Goal: Task Accomplishment & Management: Use online tool/utility

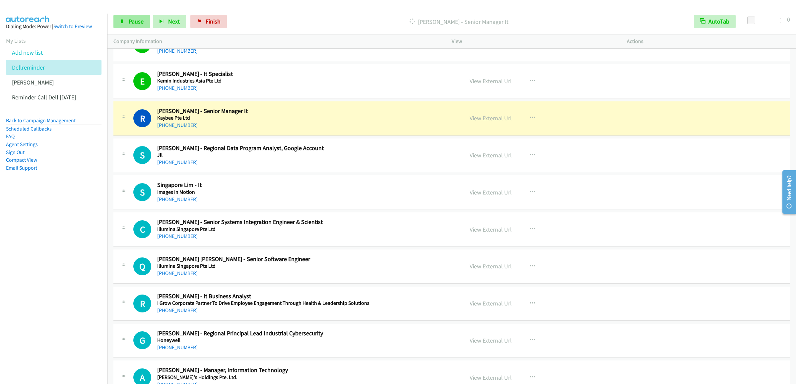
drag, startPoint x: 126, startPoint y: 13, endPoint x: 126, endPoint y: 19, distance: 5.6
click at [126, 13] on div "Start Calls Pause Next Finish [PERSON_NAME] - Senior Manager It AutoTab AutoTab…" at bounding box center [451, 22] width 688 height 26
click at [126, 19] on link "Pause" at bounding box center [131, 21] width 36 height 13
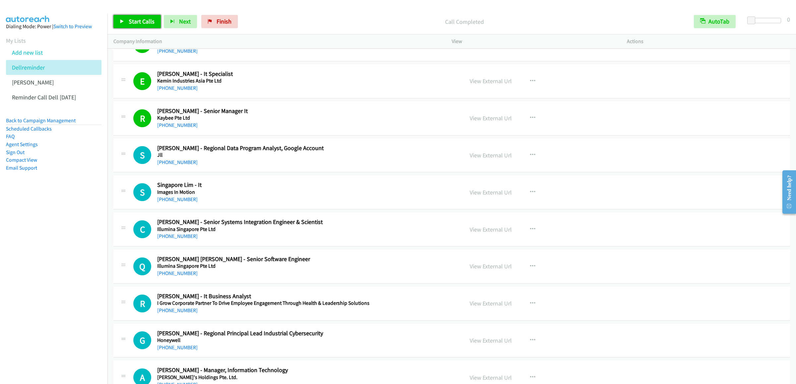
click at [144, 24] on span "Start Calls" at bounding box center [142, 22] width 26 height 8
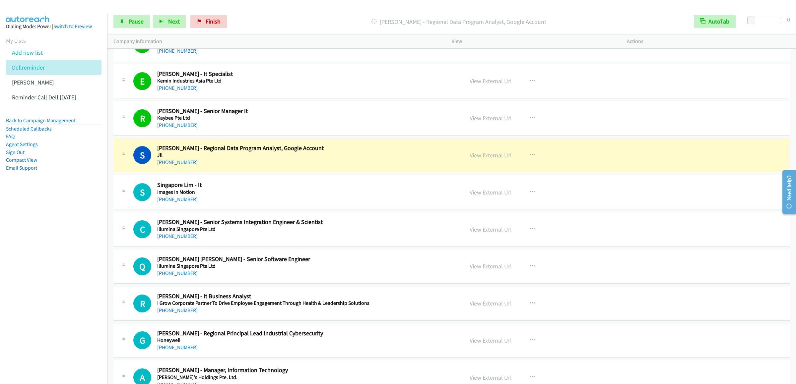
drag, startPoint x: 37, startPoint y: 263, endPoint x: 56, endPoint y: 258, distance: 19.9
click at [38, 263] on nav "Dialing Mode: Power | Switch to Preview My Lists Add new list Dellreminder [PER…" at bounding box center [54, 206] width 108 height 384
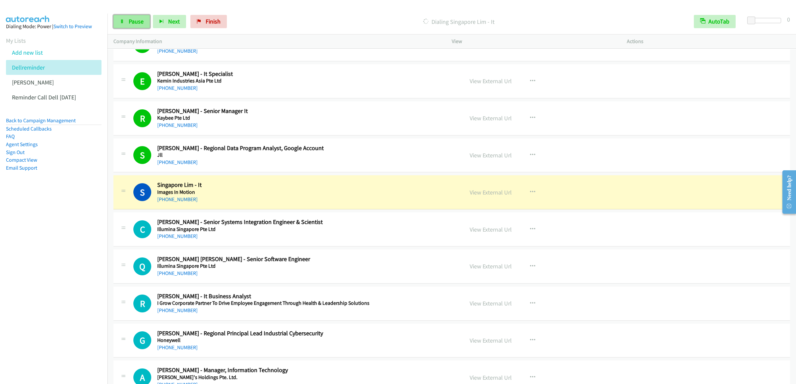
click at [115, 20] on link "Pause" at bounding box center [131, 21] width 36 height 13
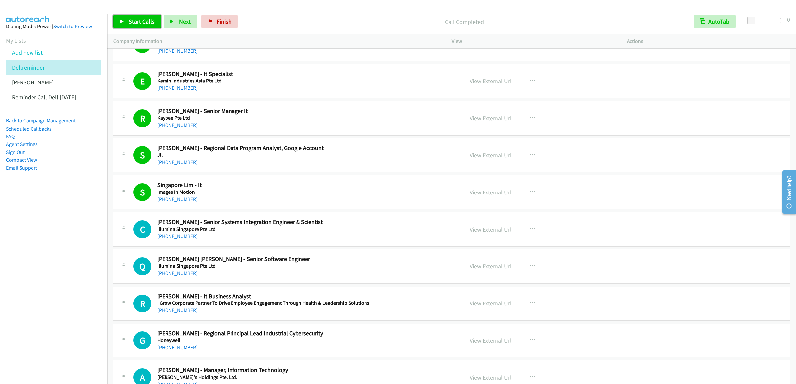
click at [144, 21] on span "Start Calls" at bounding box center [142, 22] width 26 height 8
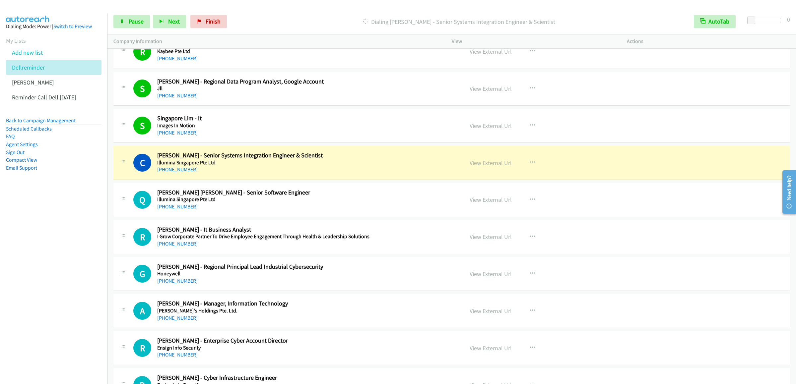
scroll to position [3381, 0]
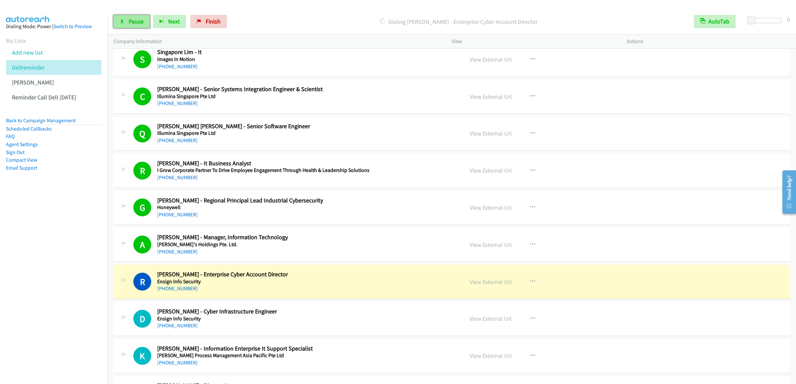
click at [139, 19] on span "Pause" at bounding box center [136, 22] width 15 height 8
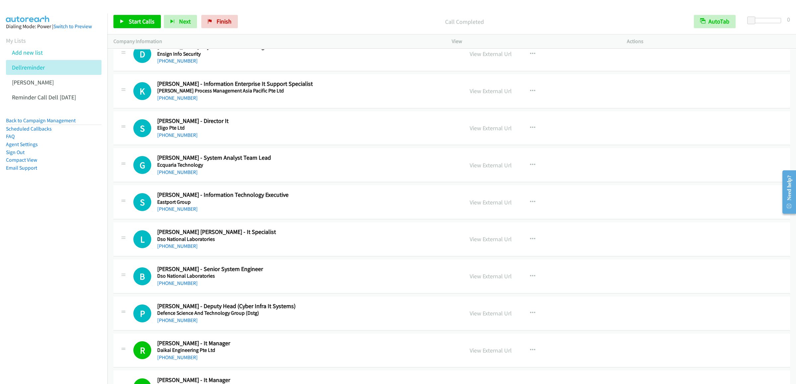
scroll to position [3580, 0]
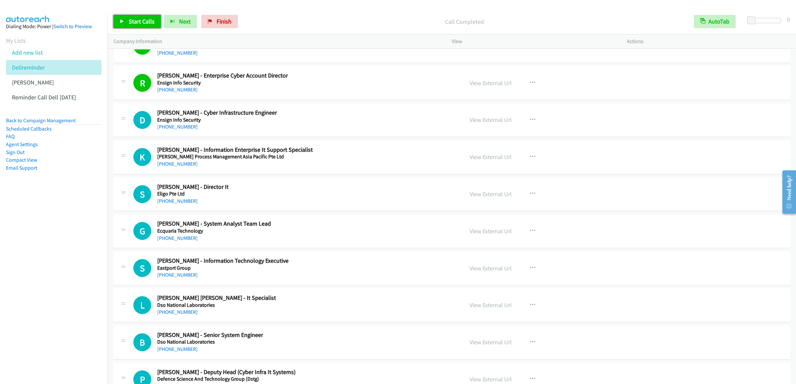
click at [135, 22] on span "Start Calls" at bounding box center [142, 22] width 26 height 8
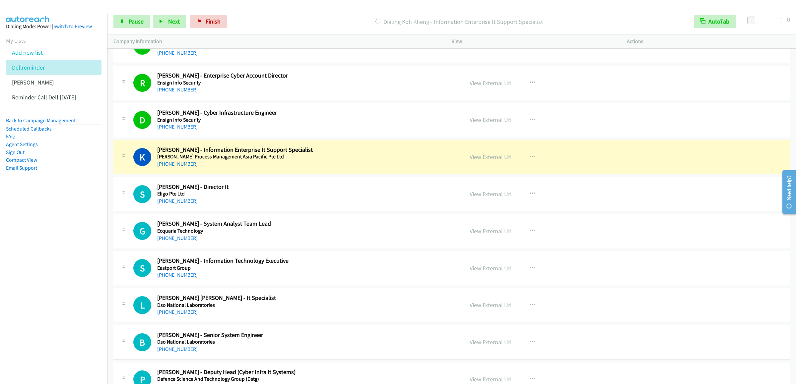
click at [129, 29] on div "Start Calls Pause Next Finish Dialing Koh Kheng - Information Enterprise It Sup…" at bounding box center [451, 22] width 688 height 26
click at [131, 26] on link "Pause" at bounding box center [131, 21] width 36 height 13
click at [136, 21] on span "Start Calls" at bounding box center [142, 22] width 26 height 8
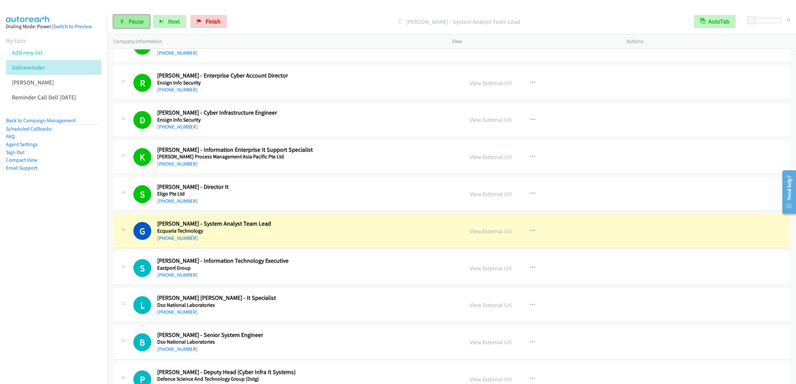
click at [138, 22] on span "Pause" at bounding box center [136, 22] width 15 height 8
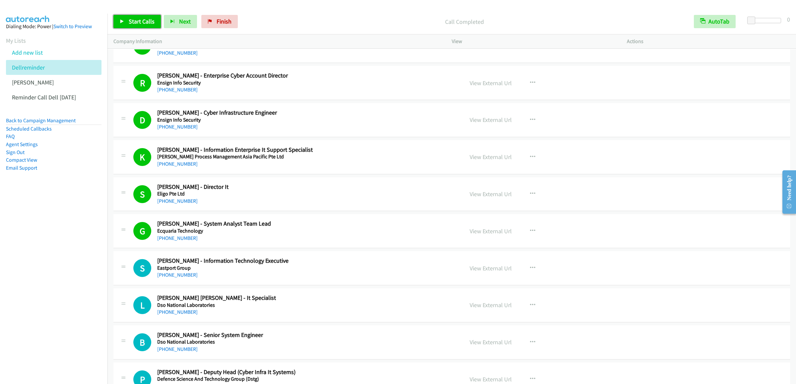
click at [123, 20] on icon at bounding box center [122, 22] width 5 height 5
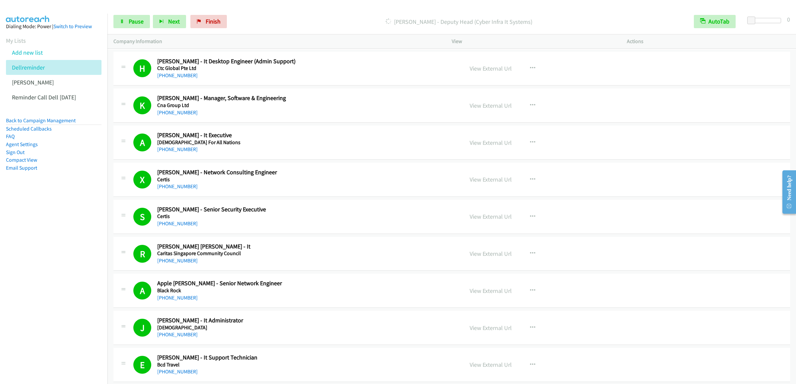
scroll to position [3782, 0]
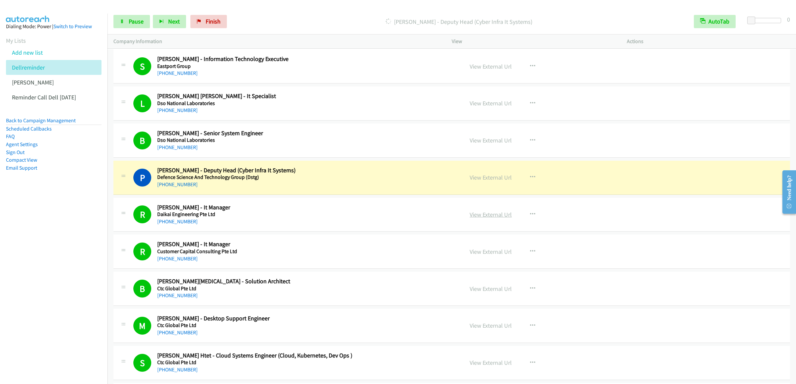
click at [497, 218] on link "View External Url" at bounding box center [490, 215] width 42 height 8
click at [126, 19] on link "Pause" at bounding box center [131, 21] width 36 height 13
drag, startPoint x: 139, startPoint y: 21, endPoint x: 156, endPoint y: 21, distance: 16.9
click at [139, 21] on span "Start Calls" at bounding box center [142, 22] width 26 height 8
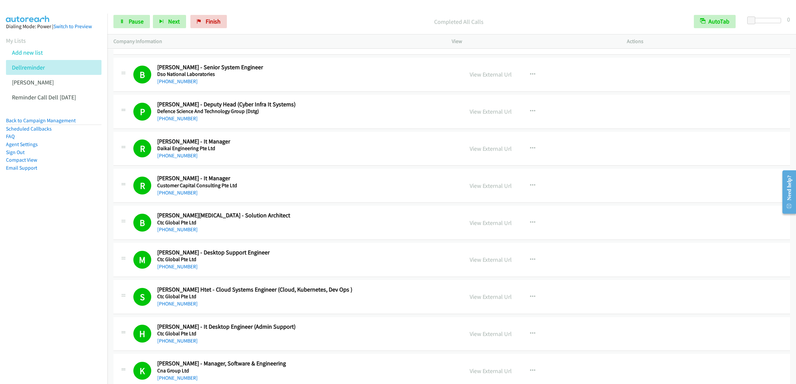
scroll to position [3914, 0]
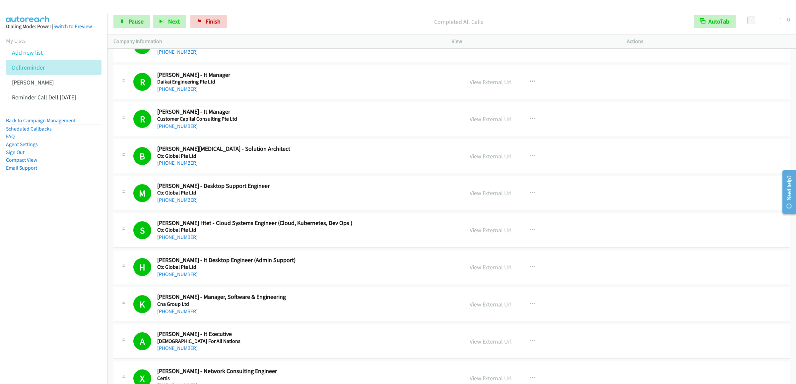
click at [490, 160] on link "View External Url" at bounding box center [490, 156] width 42 height 8
click at [495, 197] on link "View External Url" at bounding box center [490, 193] width 42 height 8
click at [491, 234] on link "View External Url" at bounding box center [490, 230] width 42 height 8
click at [499, 271] on link "View External Url" at bounding box center [490, 268] width 42 height 8
click at [493, 308] on link "View External Url" at bounding box center [490, 305] width 42 height 8
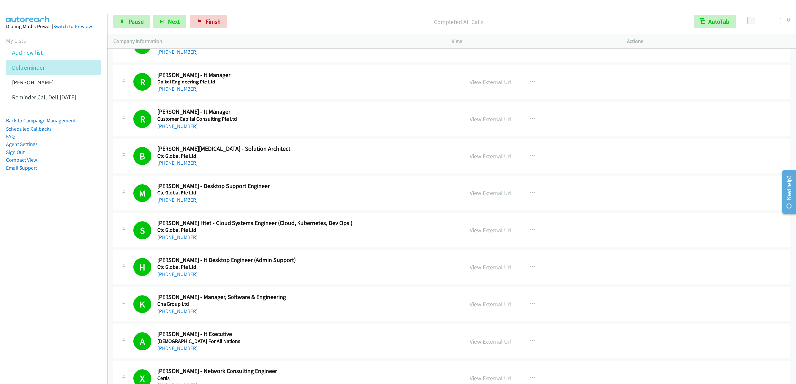
click at [497, 345] on link "View External Url" at bounding box center [490, 342] width 42 height 8
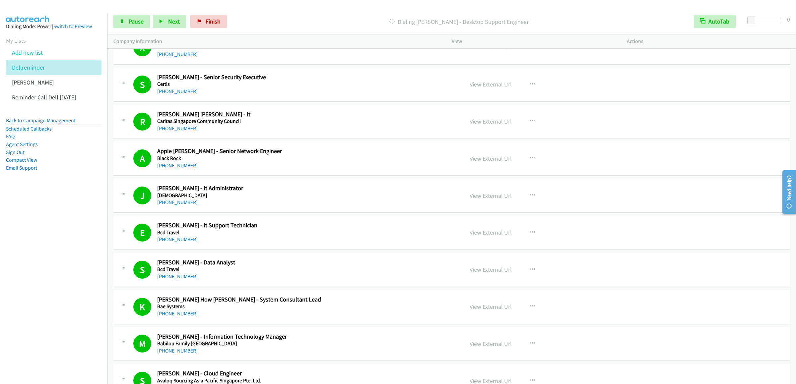
scroll to position [4179, 0]
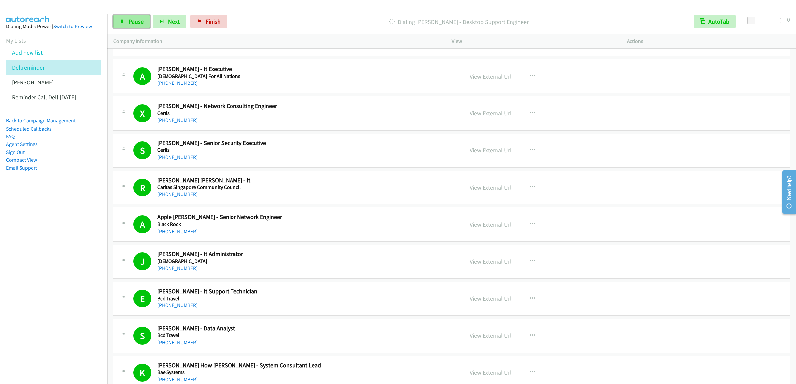
click at [122, 18] on link "Pause" at bounding box center [131, 21] width 36 height 13
click at [487, 117] on link "View External Url" at bounding box center [490, 113] width 42 height 8
click at [498, 154] on link "View External Url" at bounding box center [490, 151] width 42 height 8
click at [499, 192] on div "View External Url" at bounding box center [490, 187] width 42 height 9
click at [502, 191] on link "View External Url" at bounding box center [490, 188] width 42 height 8
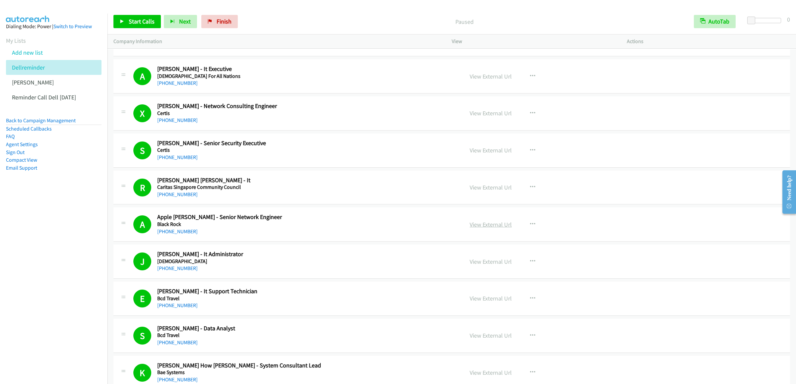
click at [496, 228] on link "View External Url" at bounding box center [490, 225] width 42 height 8
click at [503, 266] on link "View External Url" at bounding box center [490, 262] width 42 height 8
click at [476, 302] on link "View External Url" at bounding box center [490, 299] width 42 height 8
click at [504, 339] on link "View External Url" at bounding box center [490, 336] width 42 height 8
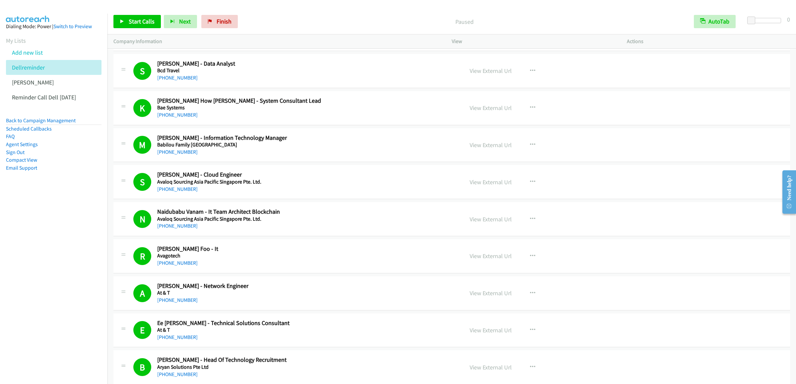
scroll to position [4511, 0]
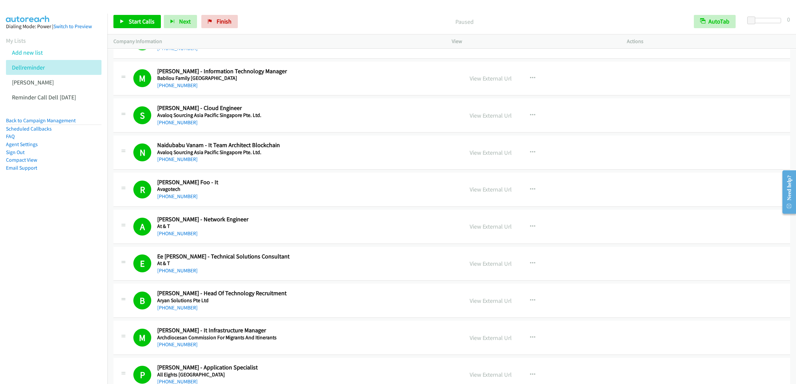
click at [493, 45] on link "View External Url" at bounding box center [490, 41] width 42 height 8
click at [485, 82] on link "View External Url" at bounding box center [490, 79] width 42 height 8
click at [494, 119] on link "View External Url" at bounding box center [490, 116] width 42 height 8
click at [497, 156] on link "View External Url" at bounding box center [490, 153] width 42 height 8
click at [497, 193] on link "View External Url" at bounding box center [490, 190] width 42 height 8
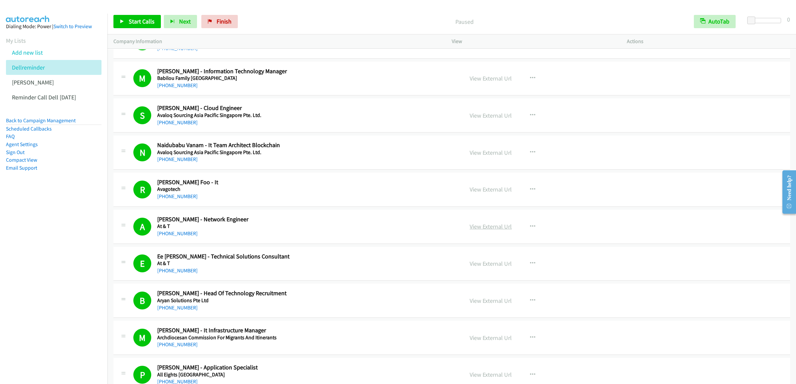
click at [501, 230] on link "View External Url" at bounding box center [490, 227] width 42 height 8
click at [489, 267] on link "View External Url" at bounding box center [490, 264] width 42 height 8
click at [488, 305] on link "View External Url" at bounding box center [490, 301] width 42 height 8
click at [497, 342] on link "View External Url" at bounding box center [490, 338] width 42 height 8
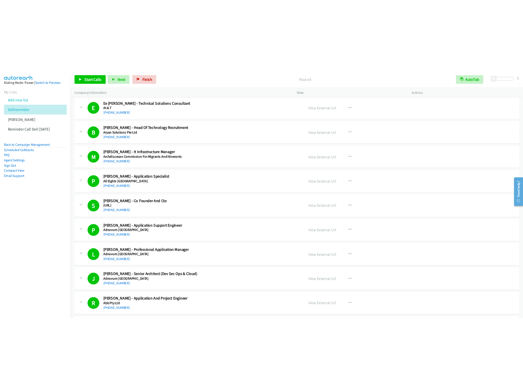
scroll to position [4776, 0]
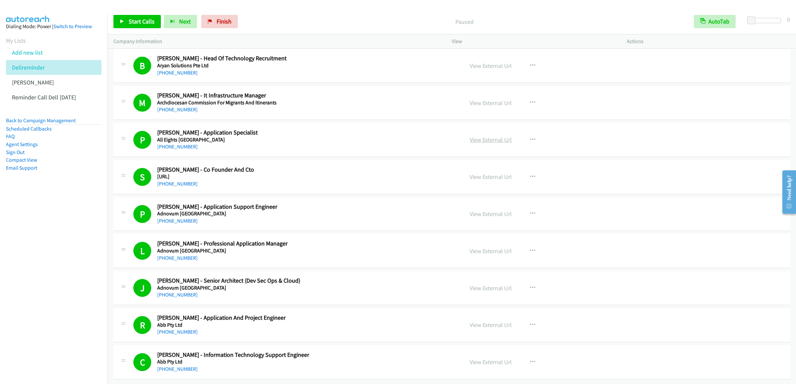
click at [481, 136] on link "View External Url" at bounding box center [490, 140] width 42 height 8
click at [488, 173] on link "View External Url" at bounding box center [490, 177] width 42 height 8
click at [492, 210] on link "View External Url" at bounding box center [490, 214] width 42 height 8
click at [497, 247] on link "View External Url" at bounding box center [490, 251] width 42 height 8
click at [499, 284] on link "View External Url" at bounding box center [490, 288] width 42 height 8
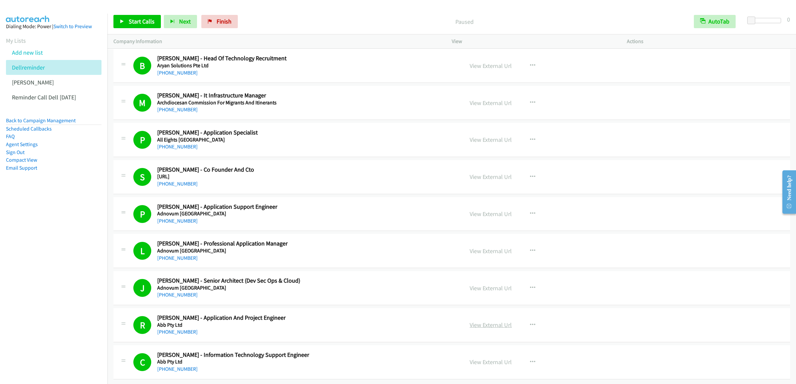
click at [494, 321] on link "View External Url" at bounding box center [490, 325] width 42 height 8
click at [498, 358] on link "View External Url" at bounding box center [490, 362] width 42 height 8
